Goal: Find contact information: Find contact information

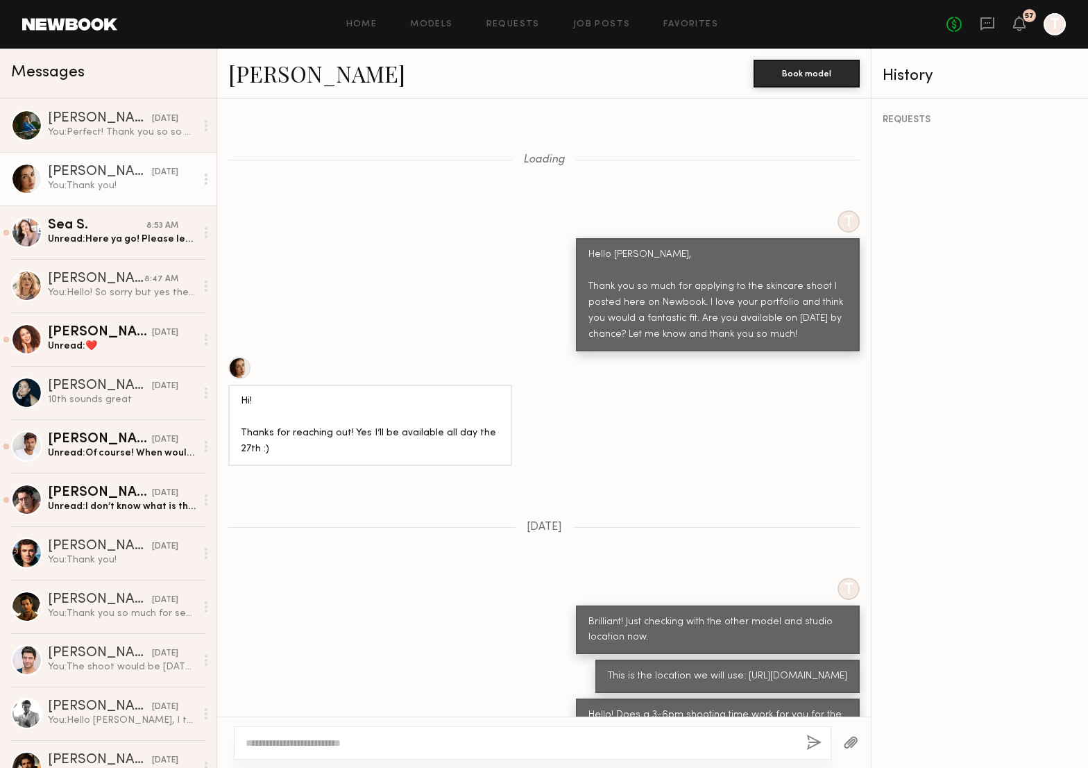
scroll to position [4145, 0]
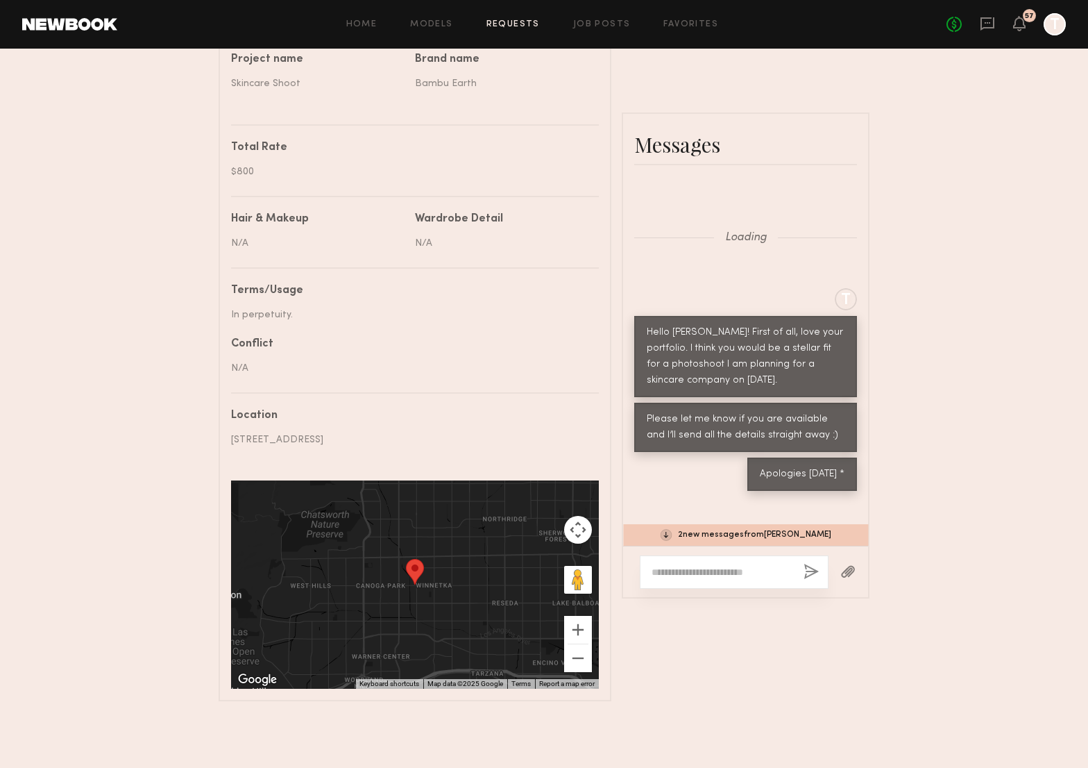
scroll to position [2968, 0]
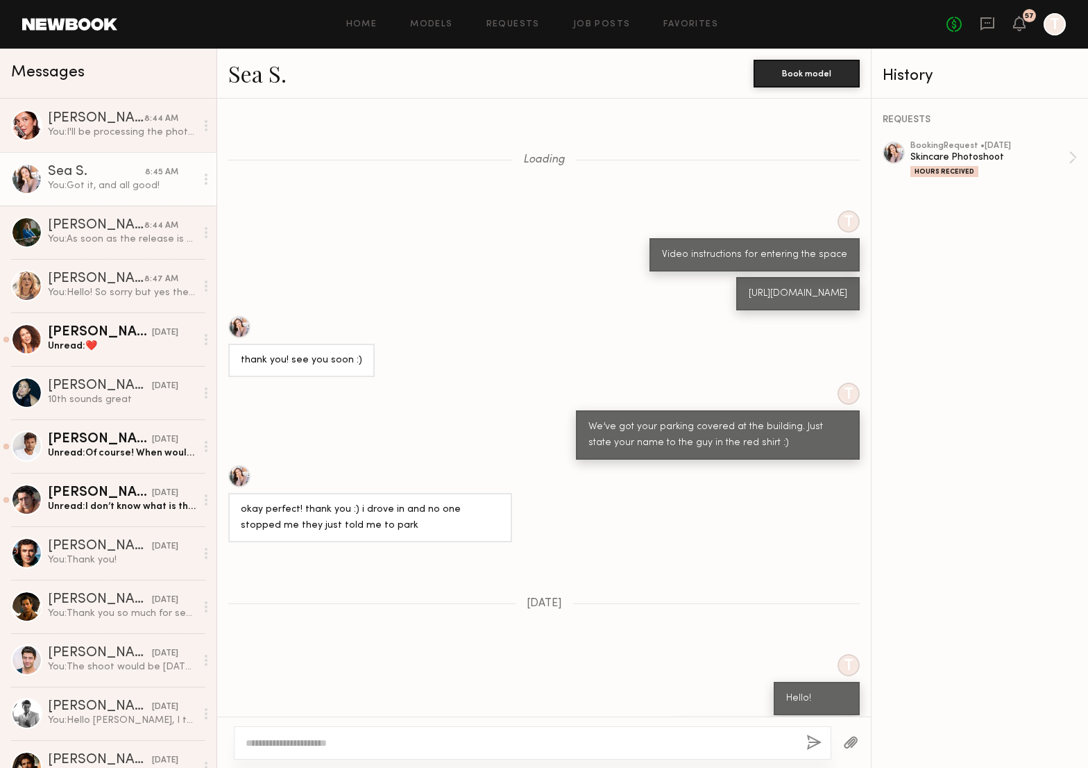
scroll to position [450, 0]
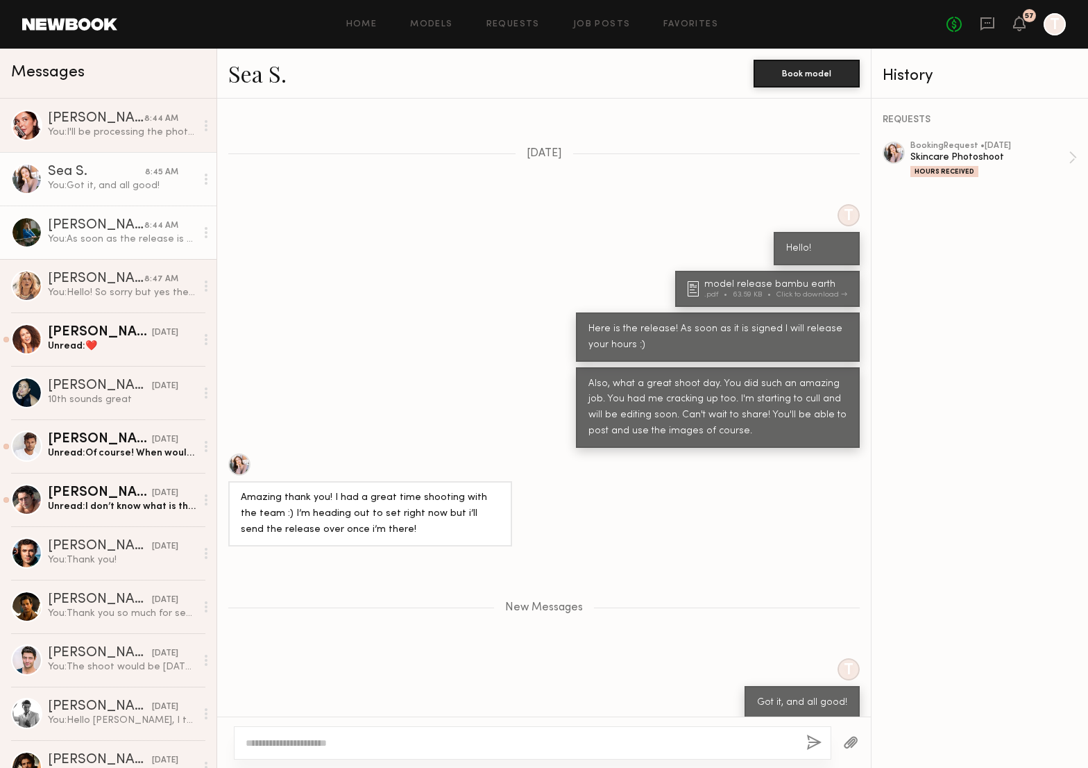
click at [119, 231] on div "[PERSON_NAME]" at bounding box center [96, 226] width 96 height 14
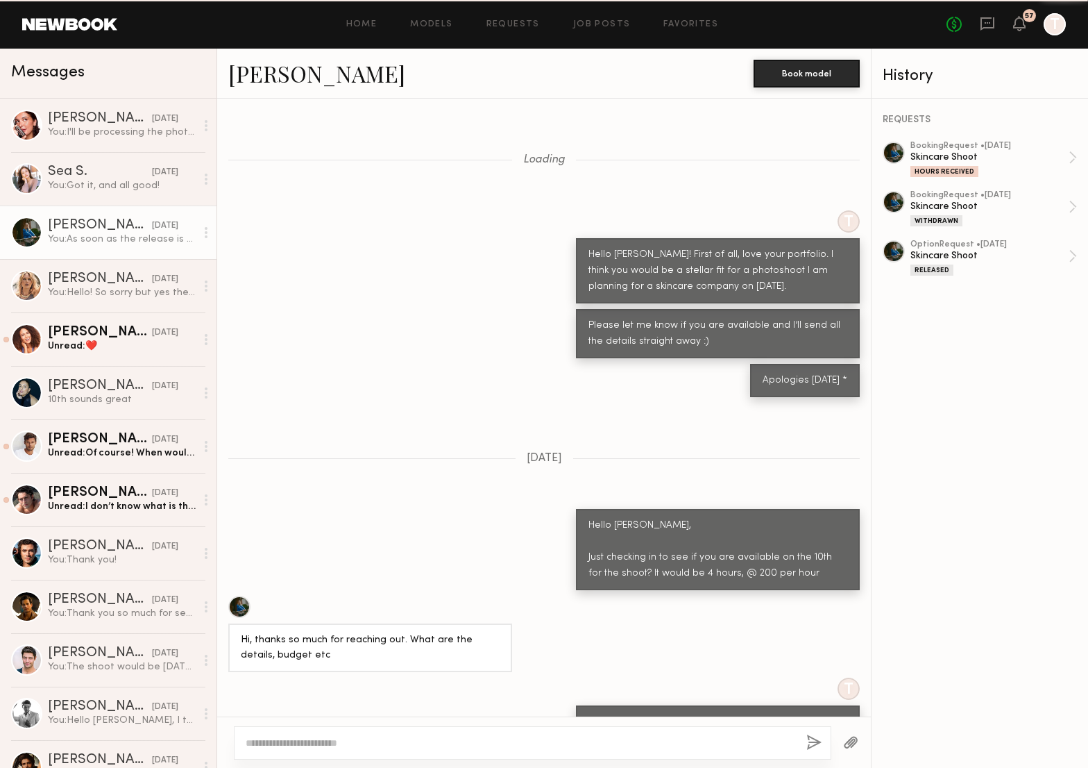
scroll to position [2505, 0]
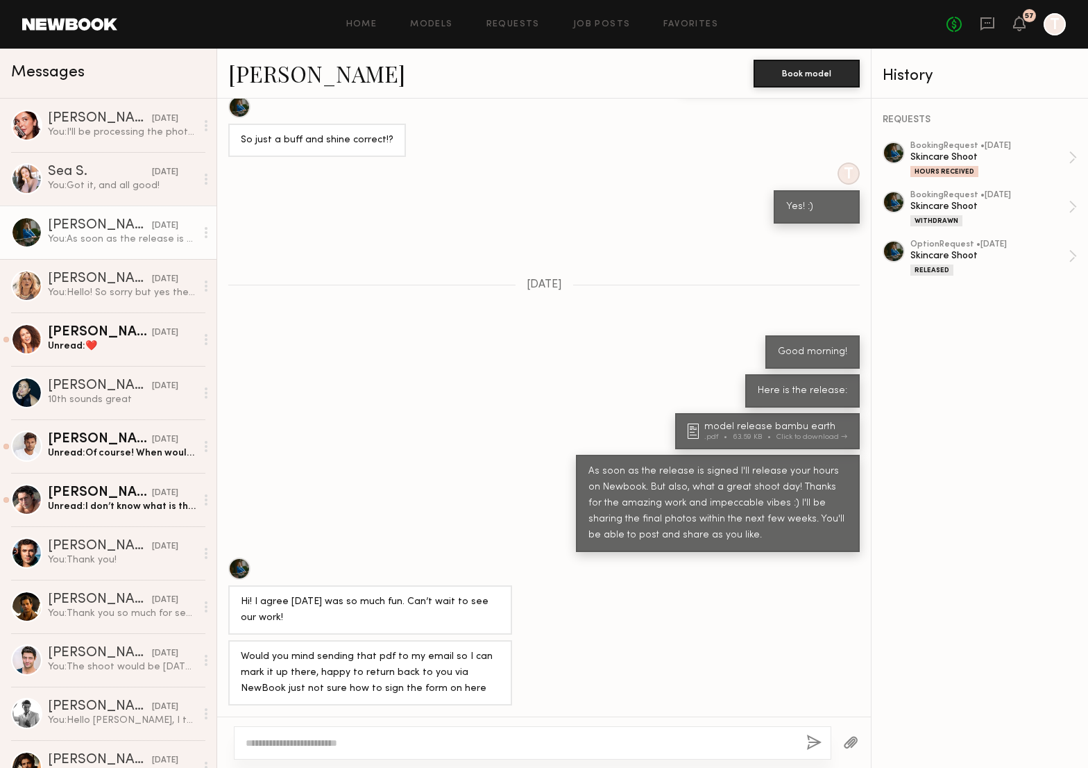
click at [386, 743] on textarea at bounding box center [521, 743] width 550 height 14
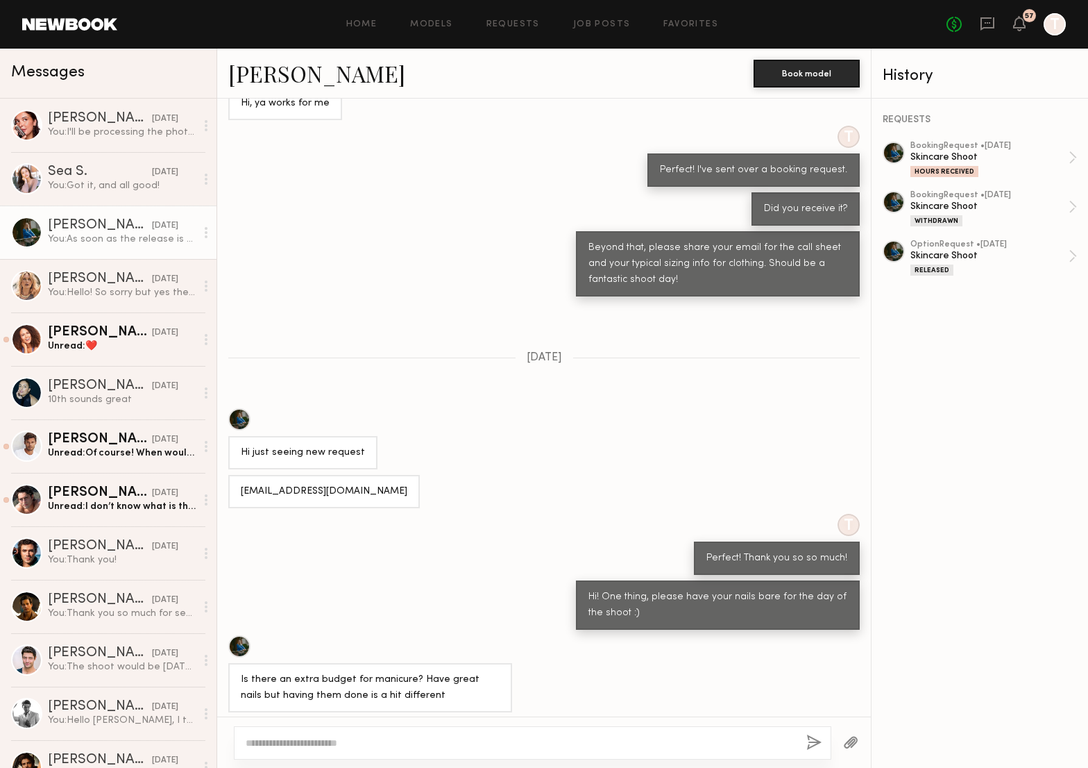
scroll to position [1700, 0]
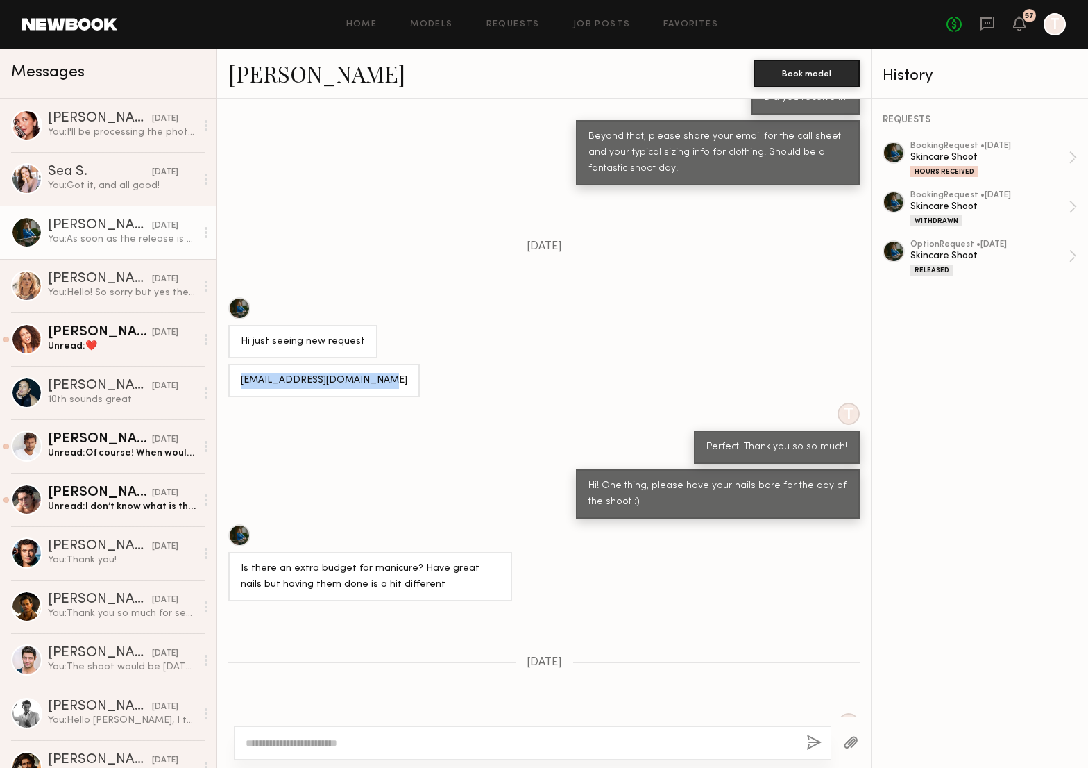
drag, startPoint x: 372, startPoint y: 406, endPoint x: 234, endPoint y: 413, distance: 138.3
click at [234, 397] on div "[EMAIL_ADDRESS][DOMAIN_NAME]" at bounding box center [324, 380] width 192 height 33
copy div "[EMAIL_ADDRESS][DOMAIN_NAME]"
